Goal: Information Seeking & Learning: Check status

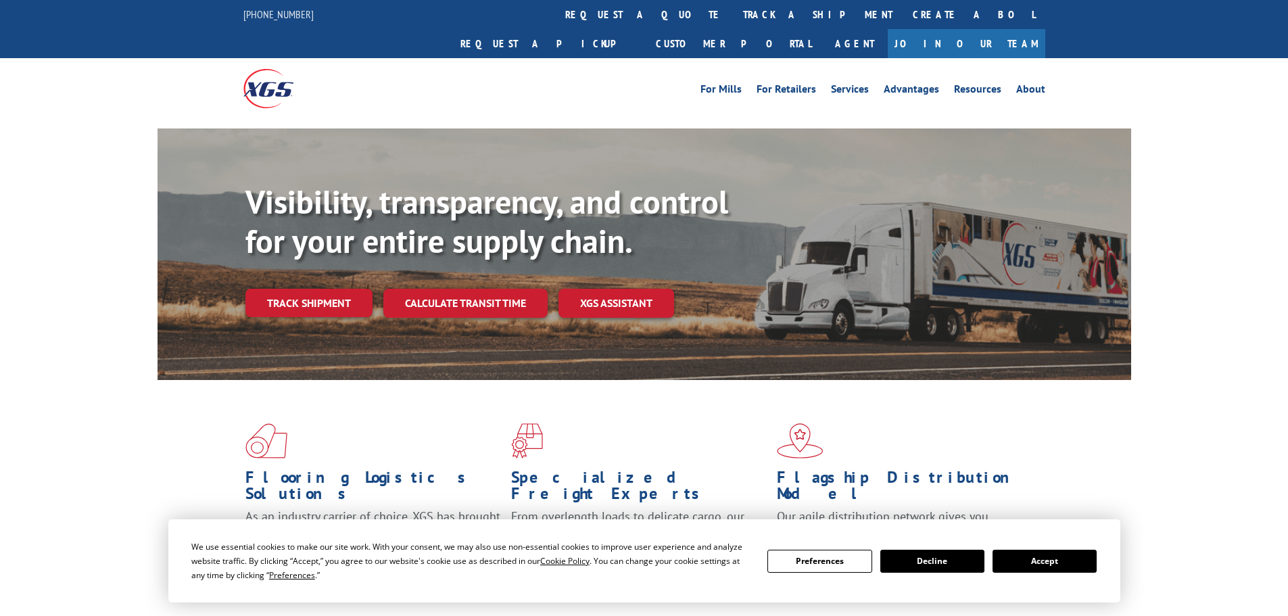
click at [1023, 562] on button "Accept" at bounding box center [1045, 561] width 104 height 23
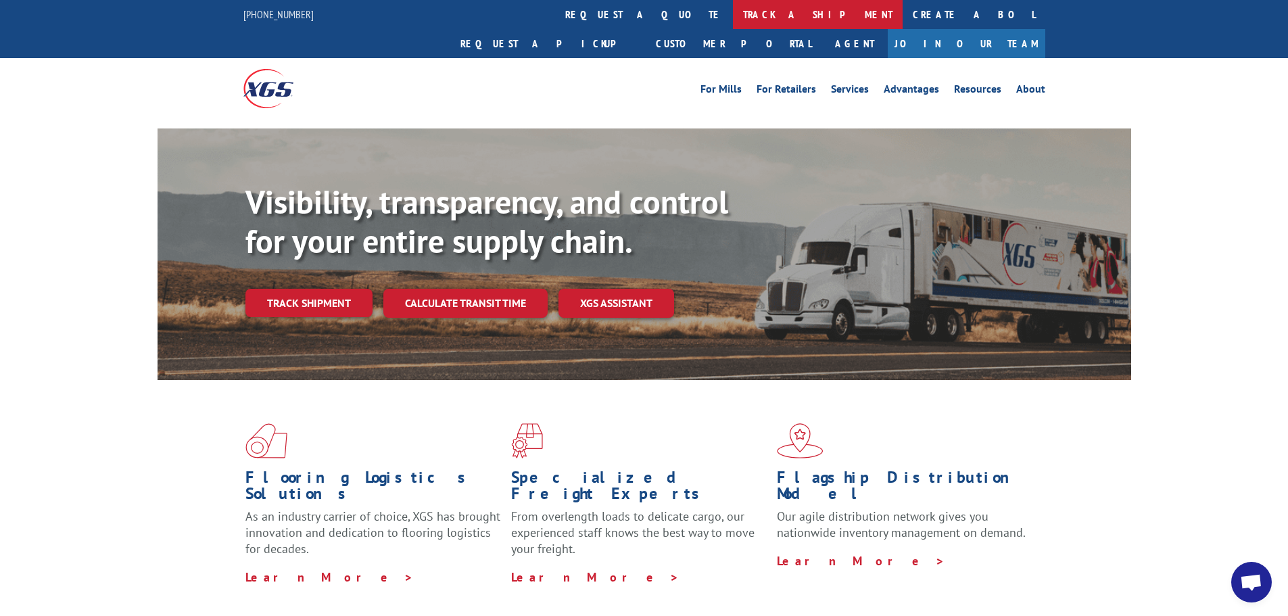
click at [733, 16] on link "track a shipment" at bounding box center [818, 14] width 170 height 29
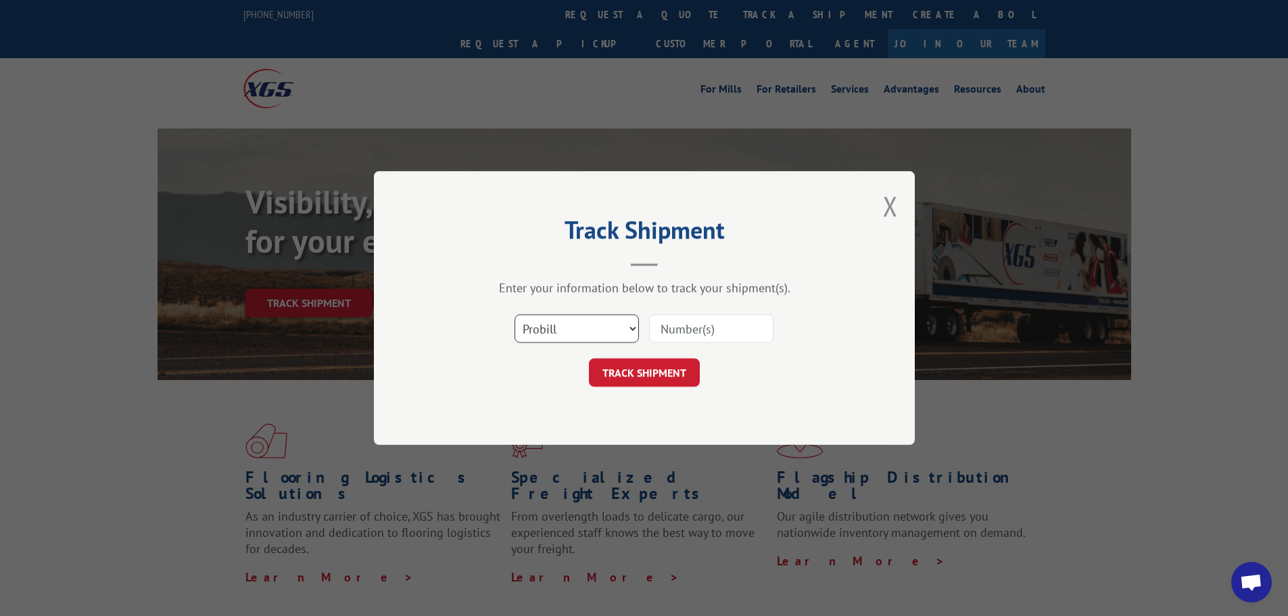
drag, startPoint x: 610, startPoint y: 332, endPoint x: 598, endPoint y: 333, distance: 12.2
click at [610, 332] on select "Select category... Probill BOL PO" at bounding box center [577, 328] width 124 height 28
select select "po"
click at [515, 314] on select "Select category... Probill BOL PO" at bounding box center [577, 328] width 124 height 28
click at [701, 324] on input at bounding box center [711, 328] width 124 height 28
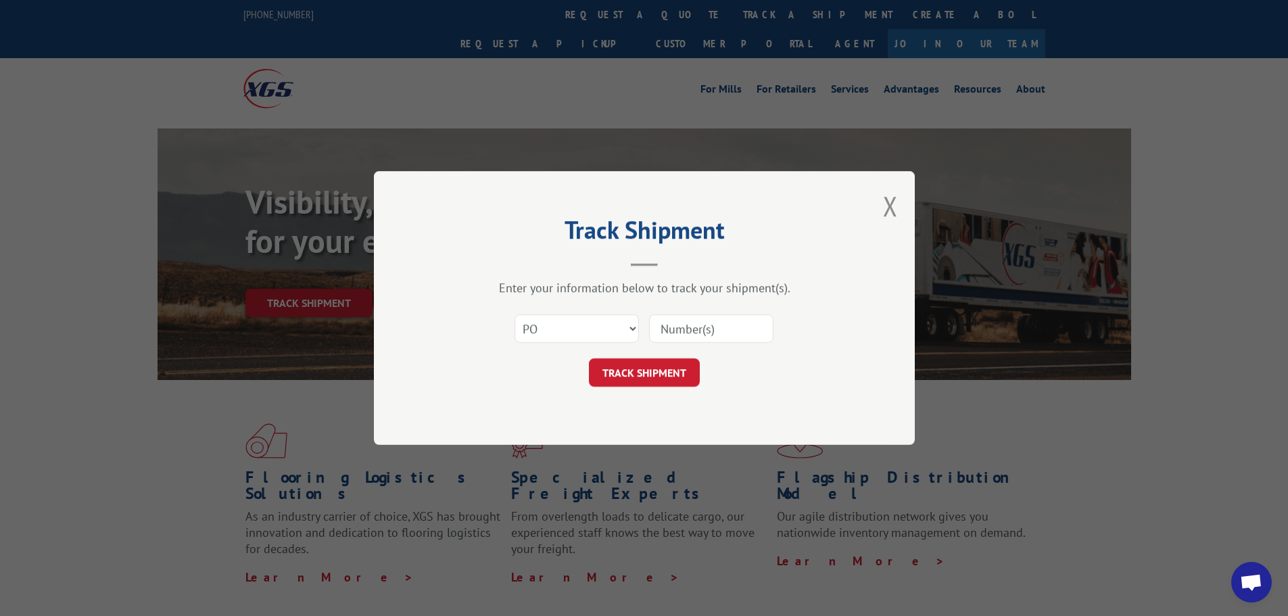
paste input "17523254"
type input "17523254"
click at [634, 372] on button "TRACK SHIPMENT" at bounding box center [644, 372] width 111 height 28
